Goal: Obtain resource: Obtain resource

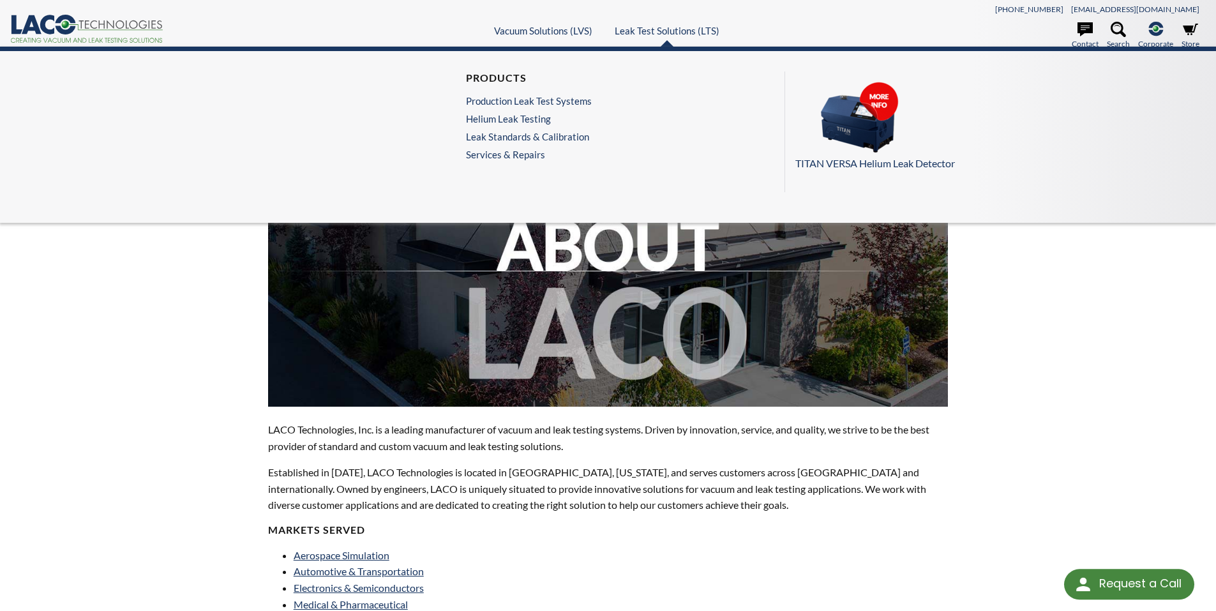
select select "Language Translate Widget"
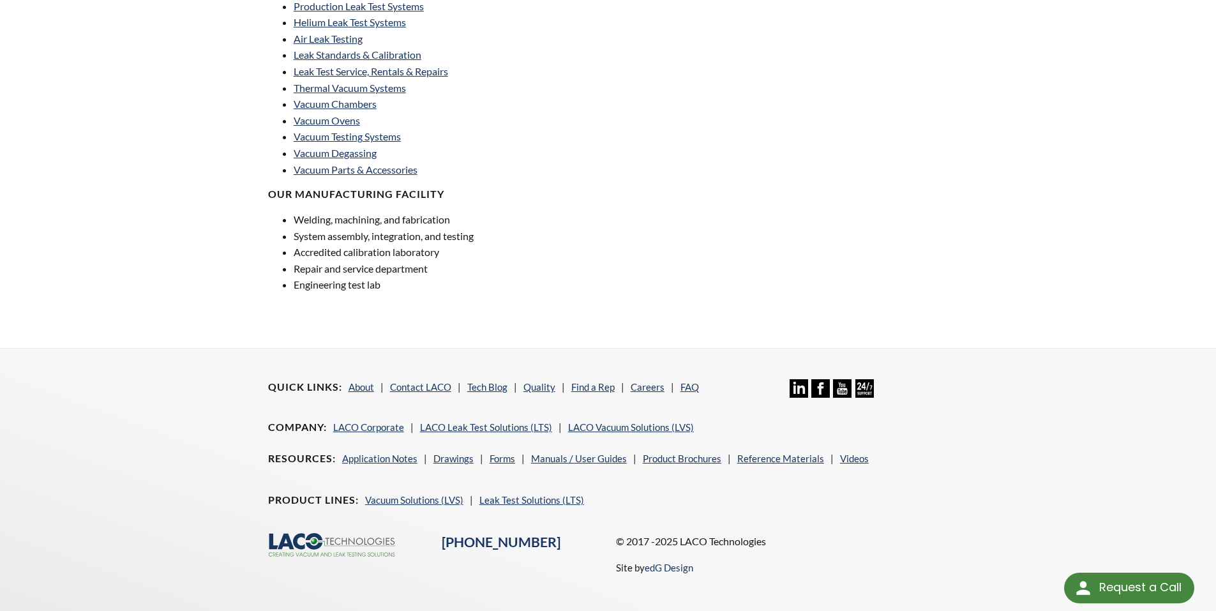
scroll to position [846, 0]
click at [532, 386] on link "Quality" at bounding box center [539, 385] width 32 height 11
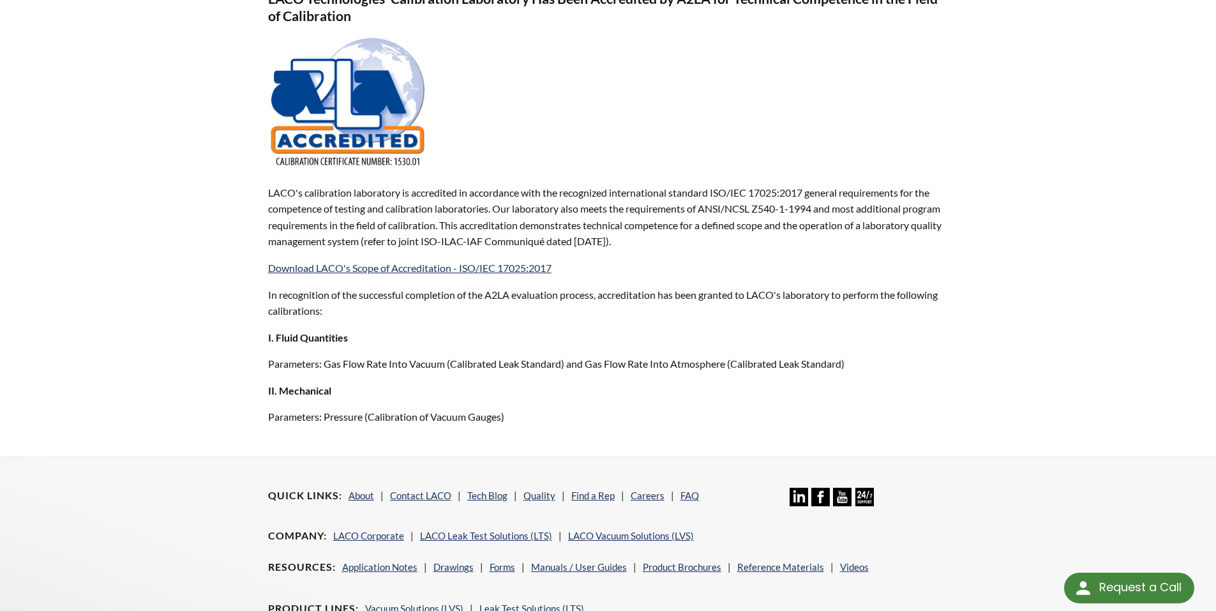
scroll to position [867, 0]
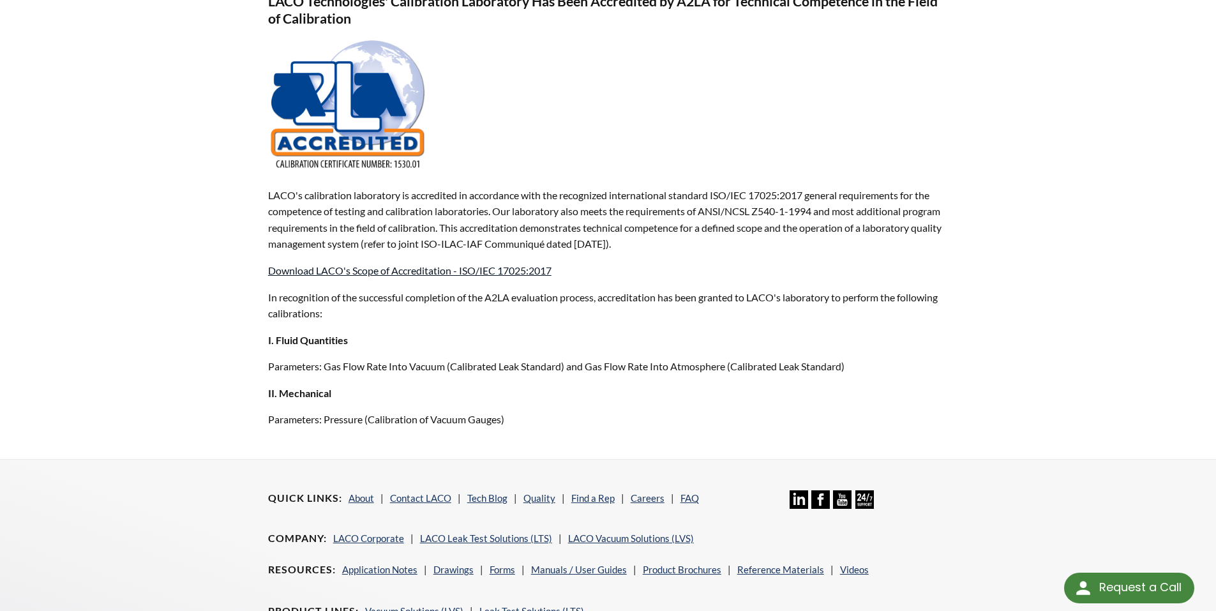
click at [433, 275] on link "Download LACO's Scope of Accreditation - ISO/IEC 17025:2017" at bounding box center [409, 270] width 283 height 12
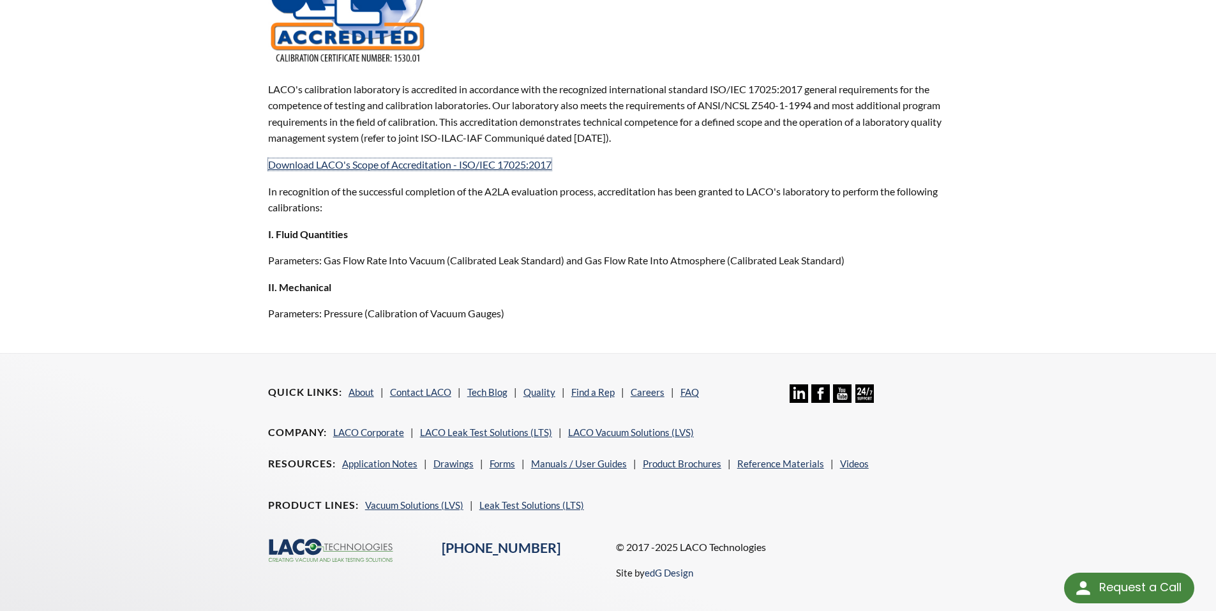
scroll to position [979, 0]
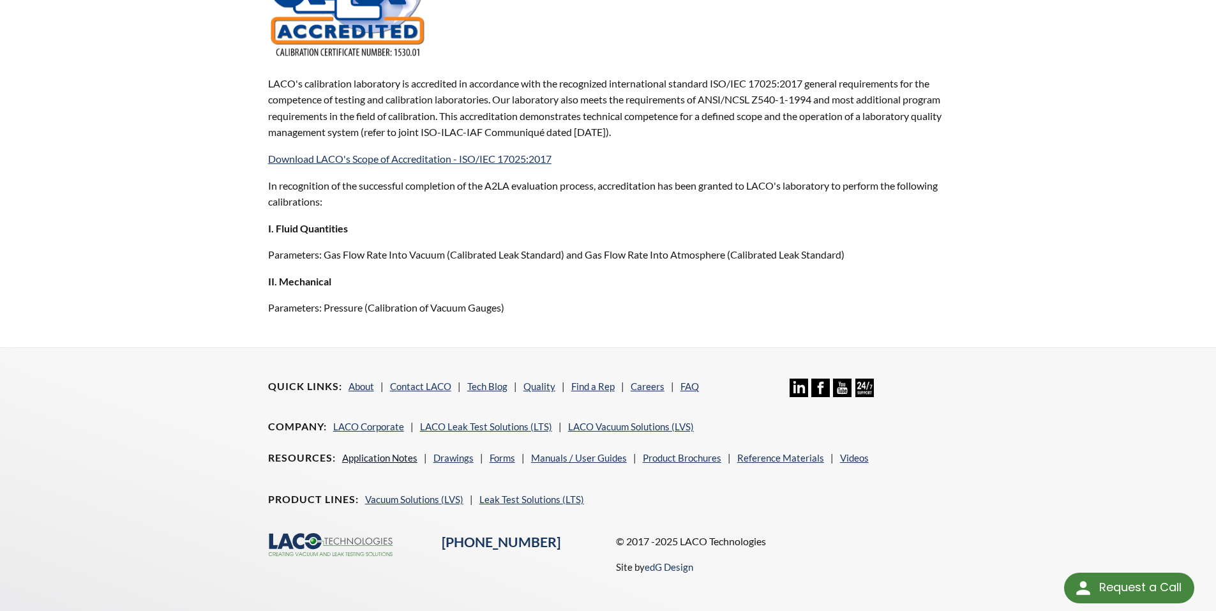
click at [390, 458] on link "Application Notes" at bounding box center [379, 457] width 75 height 11
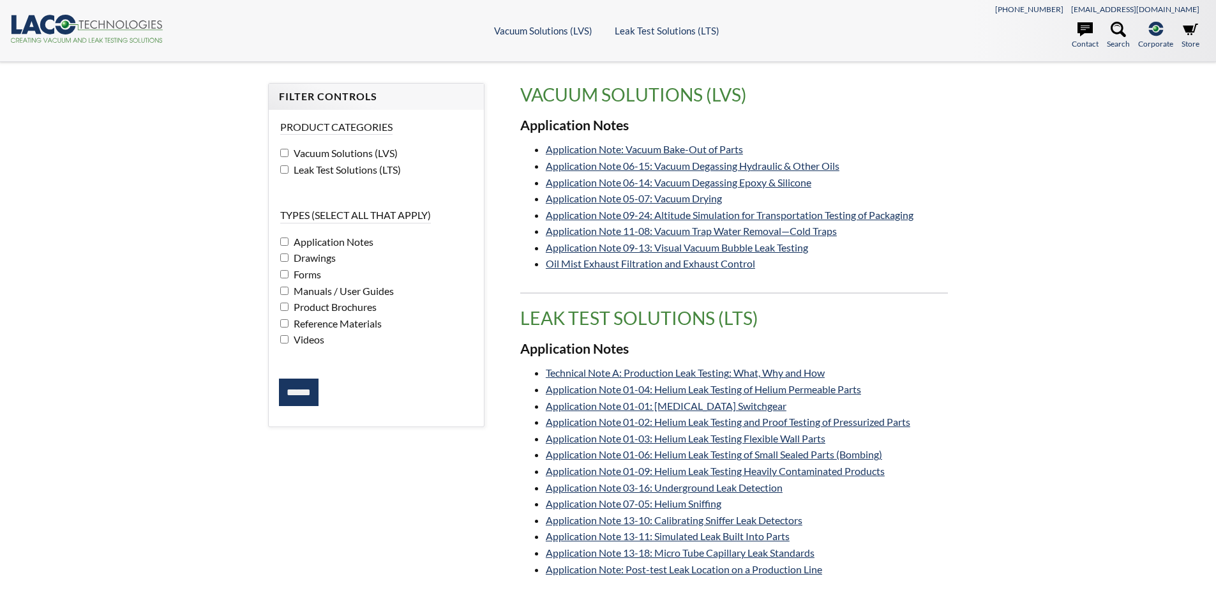
select select "Language Translate Widget"
click at [715, 549] on link "Application Note 13-18: Micro Tube Capillary Leak Standards" at bounding box center [680, 552] width 269 height 12
click at [697, 538] on link "Application Note 13-11: Simulated Leak Built Into Parts" at bounding box center [668, 536] width 244 height 12
click at [299, 394] on input "******" at bounding box center [299, 393] width 40 height 28
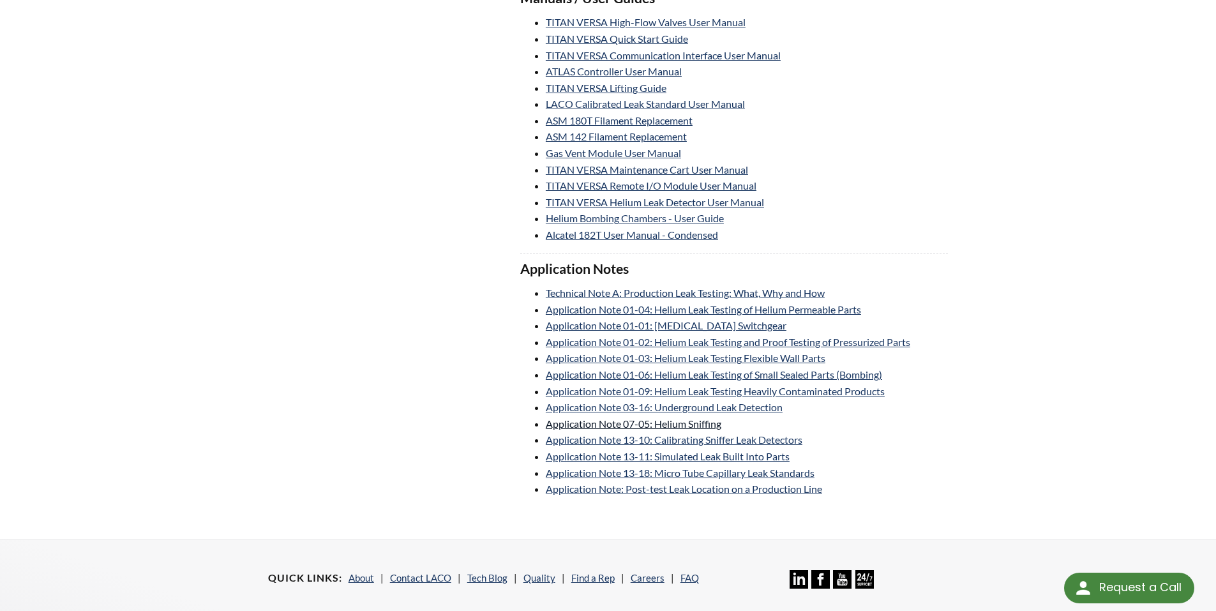
scroll to position [795, 0]
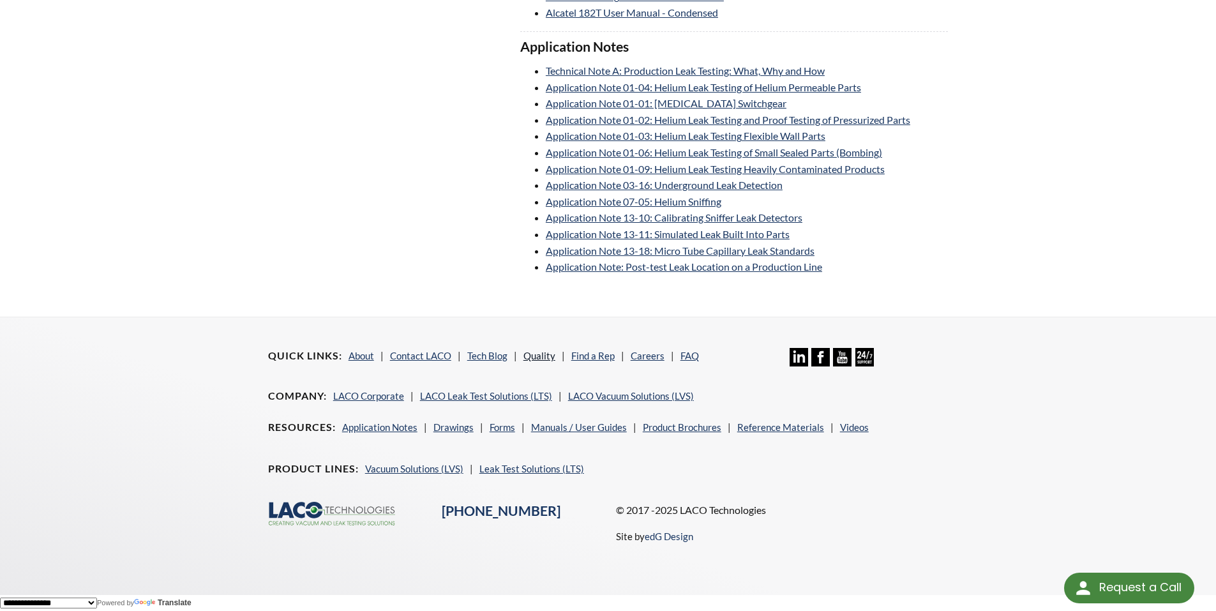
click at [536, 354] on link "Quality" at bounding box center [539, 355] width 32 height 11
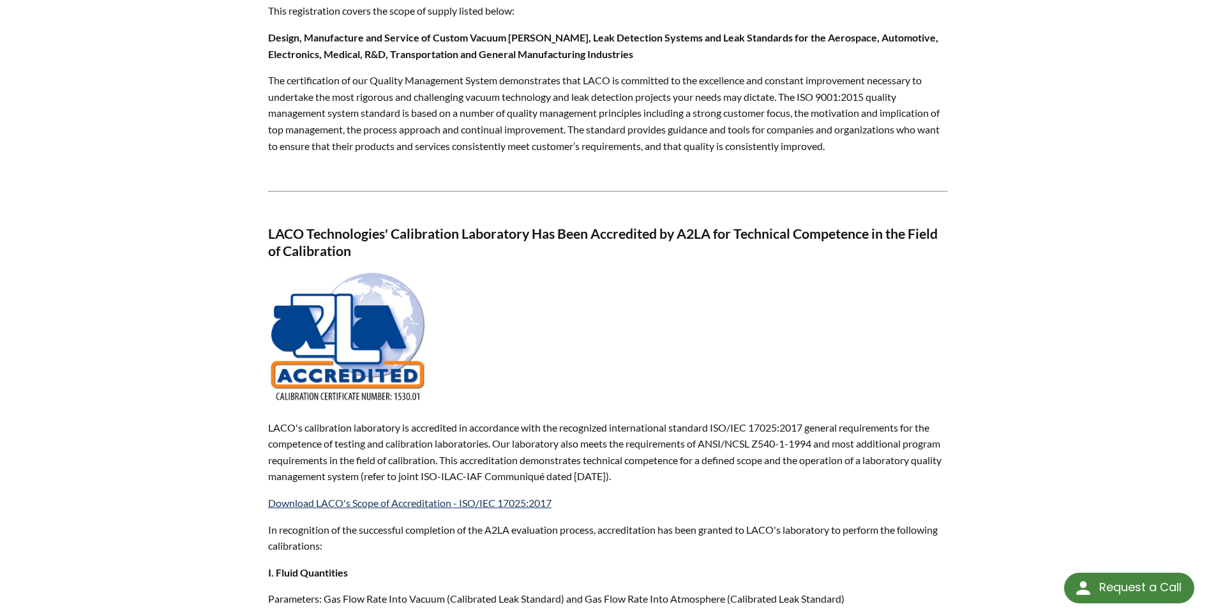
scroll to position [750, 0]
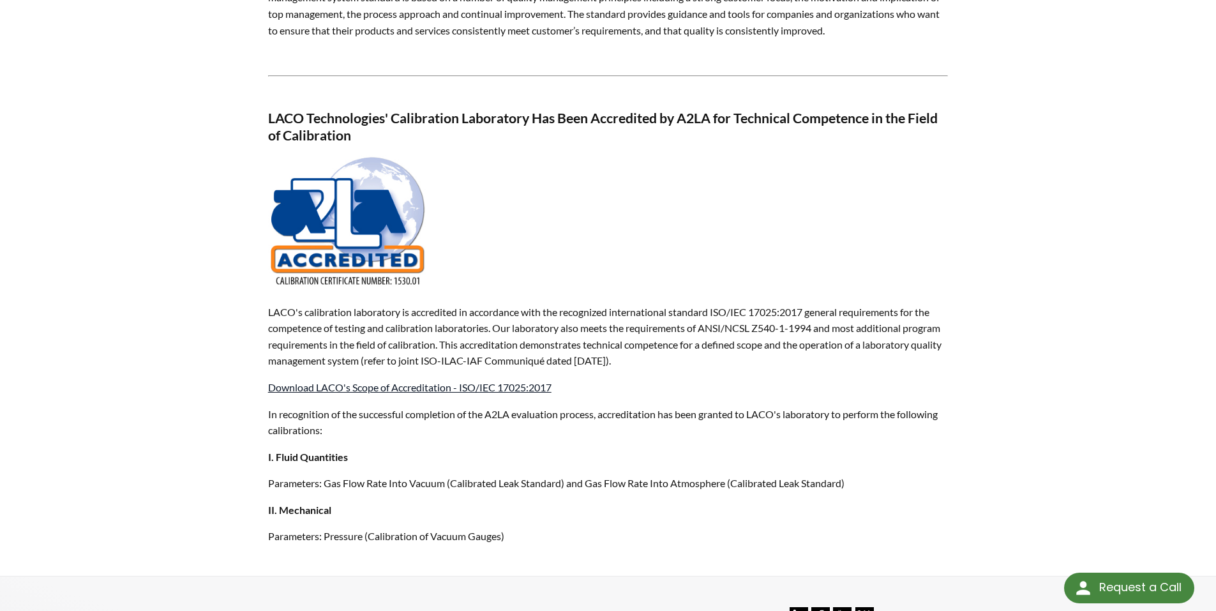
click at [478, 381] on link "Download LACO's Scope of Accreditation - ISO/IEC 17025:2017" at bounding box center [409, 387] width 283 height 12
